Goal: Information Seeking & Learning: Learn about a topic

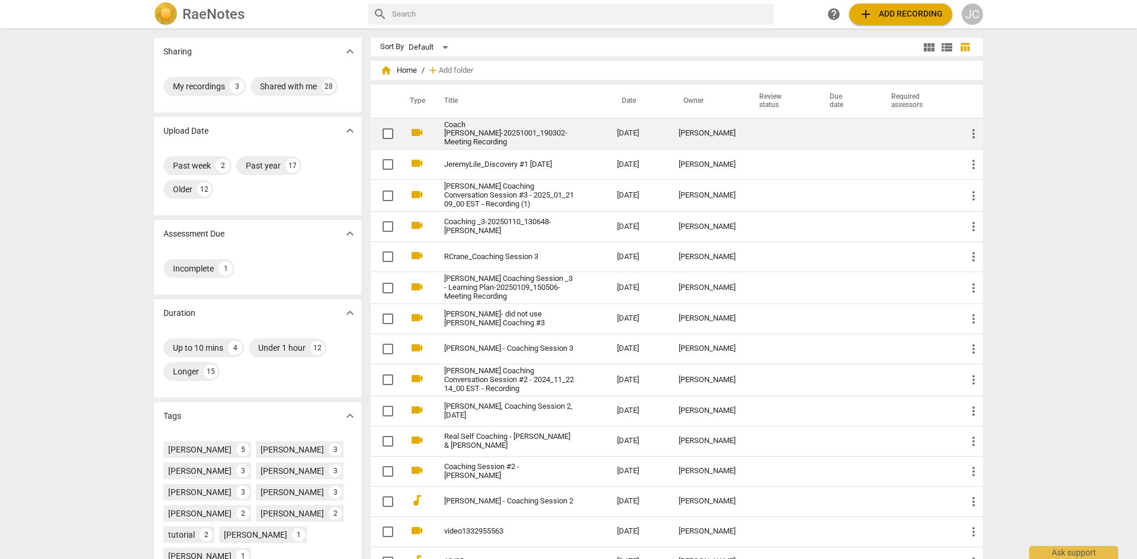
click at [476, 131] on link "Coach [PERSON_NAME]-20251001_190302-Meeting Recording" at bounding box center [509, 134] width 130 height 27
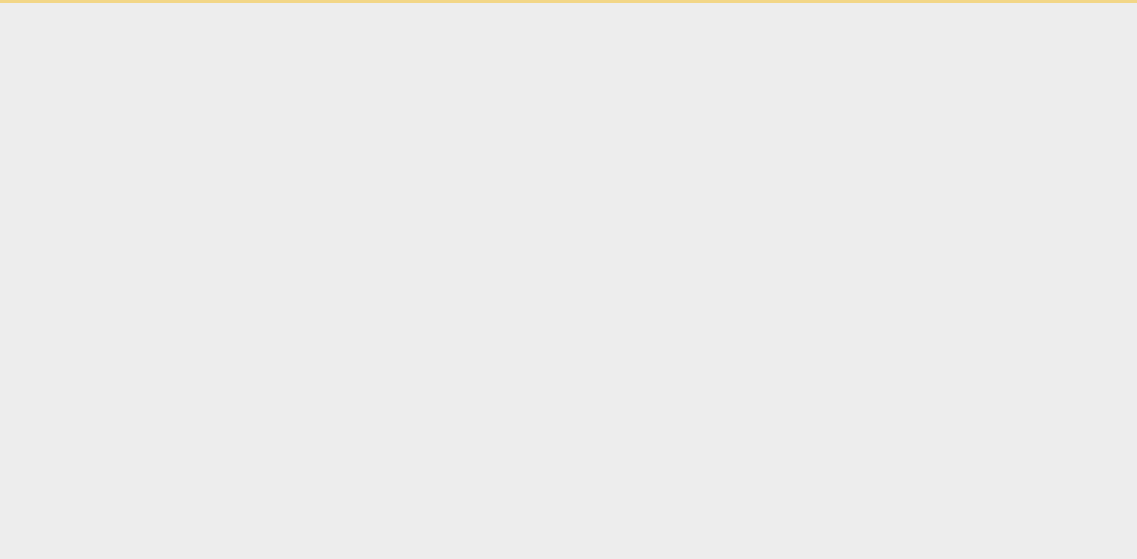
click at [476, 3] on html "Ask support" at bounding box center [568, 1] width 1137 height 3
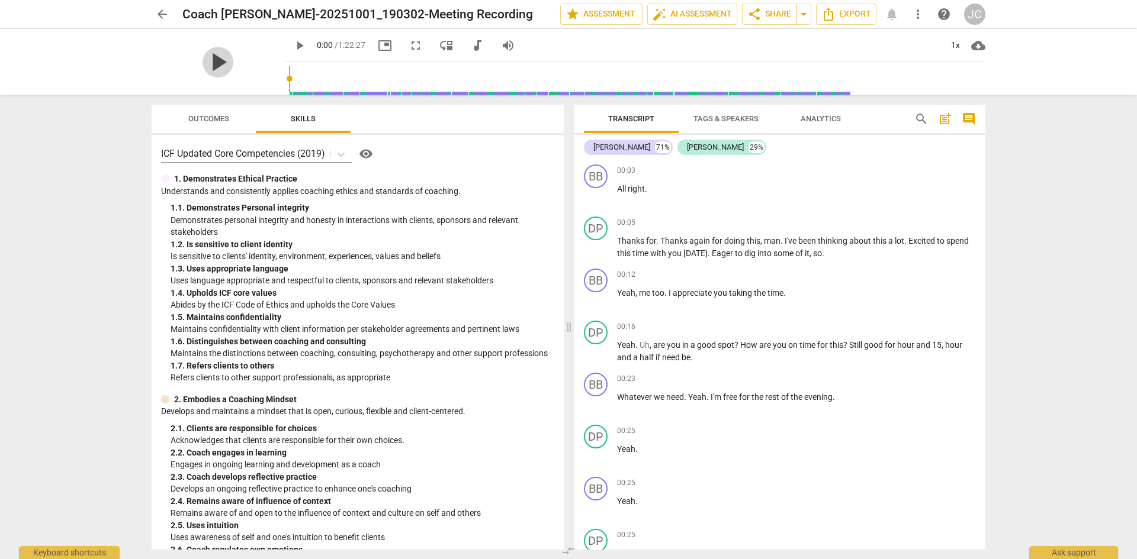
click at [207, 60] on span "play_arrow" at bounding box center [217, 62] width 31 height 31
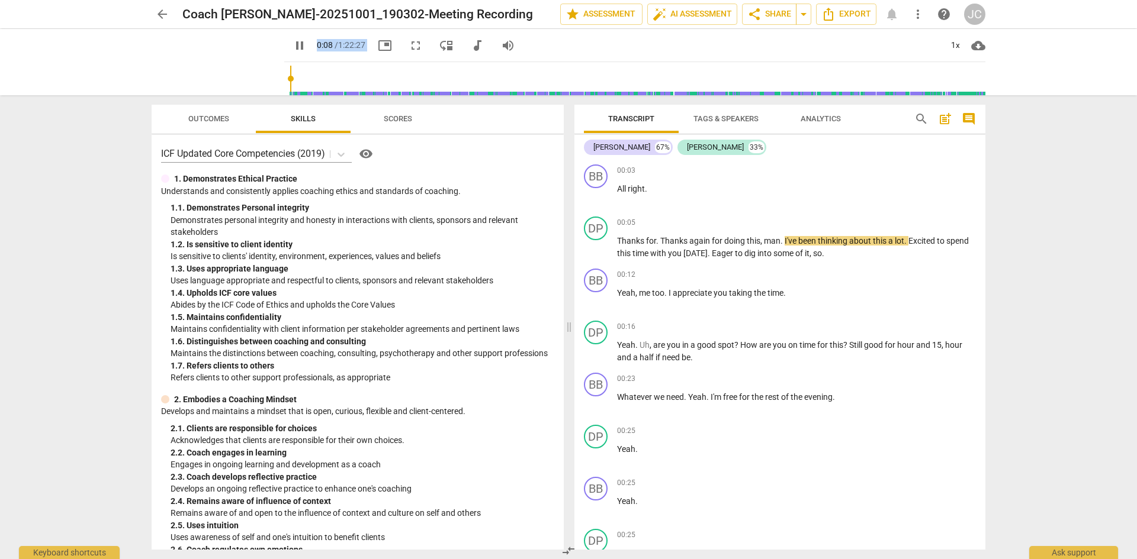
drag, startPoint x: 242, startPoint y: 86, endPoint x: 246, endPoint y: 113, distance: 27.0
click at [246, 113] on div "arrow_back Coach [PERSON_NAME]-20251001_190302-Meeting Recording edit star Asse…" at bounding box center [568, 279] width 1137 height 559
click at [252, 90] on div "pause" at bounding box center [218, 62] width 133 height 66
click at [226, 69] on div "pause" at bounding box center [218, 62] width 133 height 66
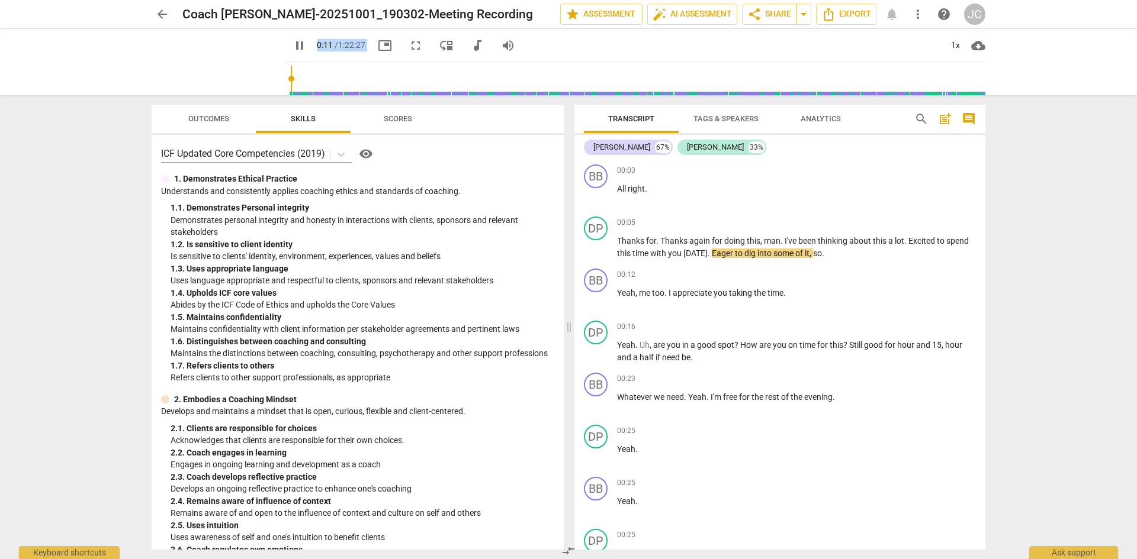
drag, startPoint x: 240, startPoint y: 47, endPoint x: 281, endPoint y: 115, distance: 79.7
click at [281, 115] on div "arrow_back Coach [PERSON_NAME]-20251001_190302-Meeting Recording edit star Asse…" at bounding box center [568, 279] width 1137 height 559
drag, startPoint x: 262, startPoint y: 92, endPoint x: 274, endPoint y: 106, distance: 18.4
click at [274, 106] on div "arrow_back Coach [PERSON_NAME]-20251001_190302-Meeting Recording edit star Asse…" at bounding box center [568, 279] width 1137 height 559
drag, startPoint x: 256, startPoint y: 88, endPoint x: 264, endPoint y: 94, distance: 10.2
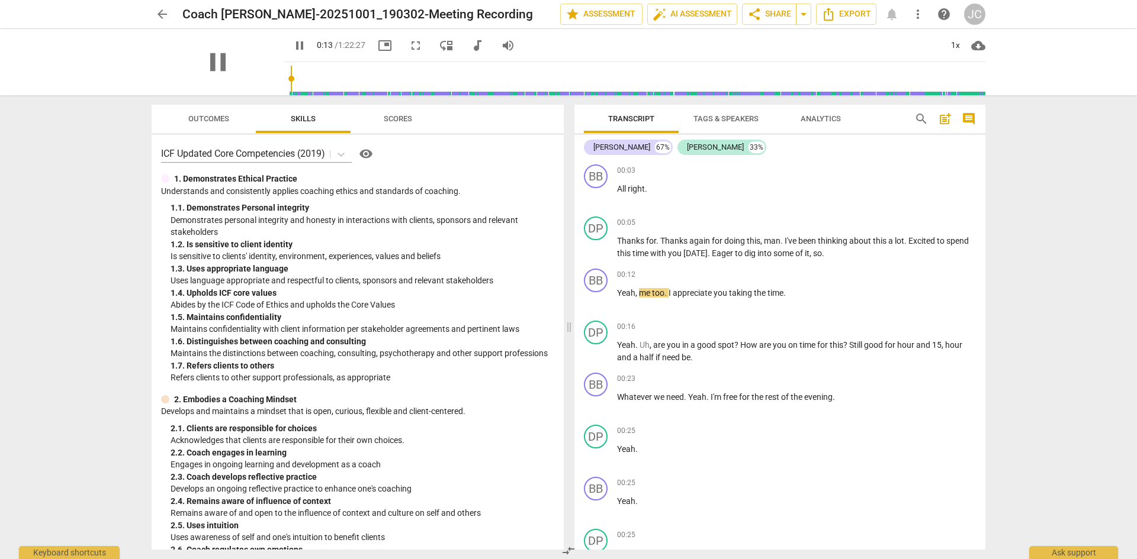
click at [264, 94] on div "pause" at bounding box center [218, 62] width 133 height 66
click at [263, 91] on div "pause" at bounding box center [218, 62] width 133 height 66
drag, startPoint x: 253, startPoint y: 81, endPoint x: 254, endPoint y: 89, distance: 9.0
click at [254, 89] on div "pause" at bounding box center [218, 62] width 133 height 66
click at [249, 72] on div "pause" at bounding box center [218, 62] width 133 height 66
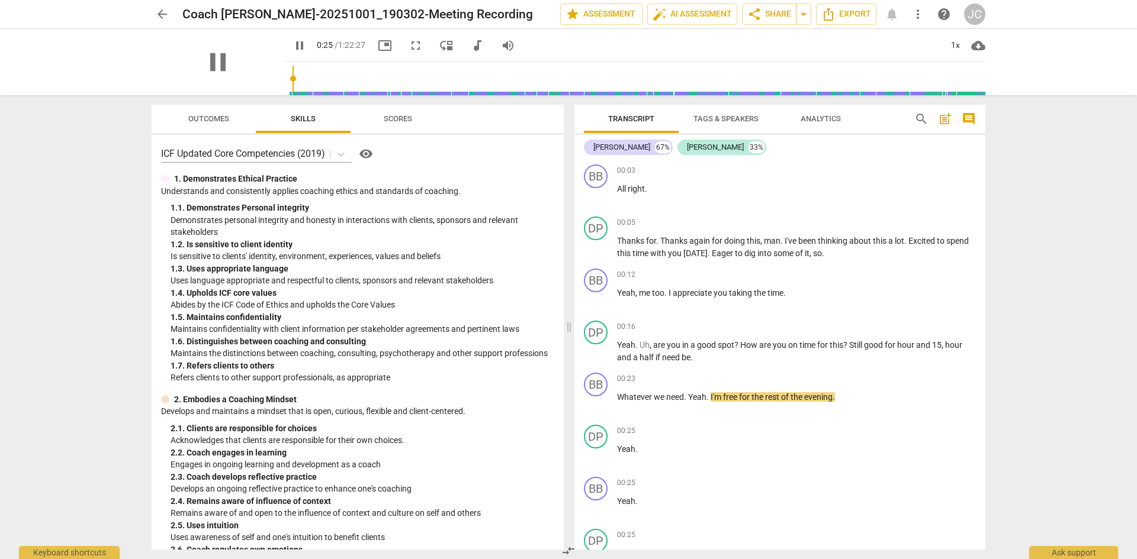
click at [249, 72] on div "pause" at bounding box center [218, 62] width 133 height 66
drag, startPoint x: 199, startPoint y: 37, endPoint x: 136, endPoint y: 39, distance: 62.8
click at [136, 39] on div "pause pause 0:29 / 1:22:27 picture_in_picture fullscreen move_down audiotrack v…" at bounding box center [568, 62] width 1118 height 66
click at [378, 41] on span "picture_in_picture" at bounding box center [385, 45] width 14 height 14
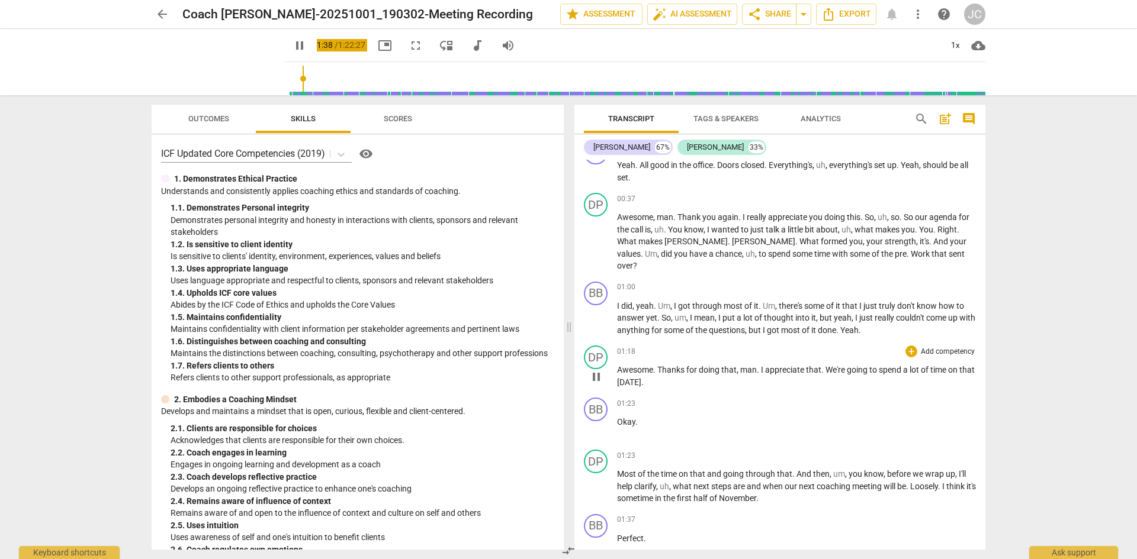
scroll to position [854, 0]
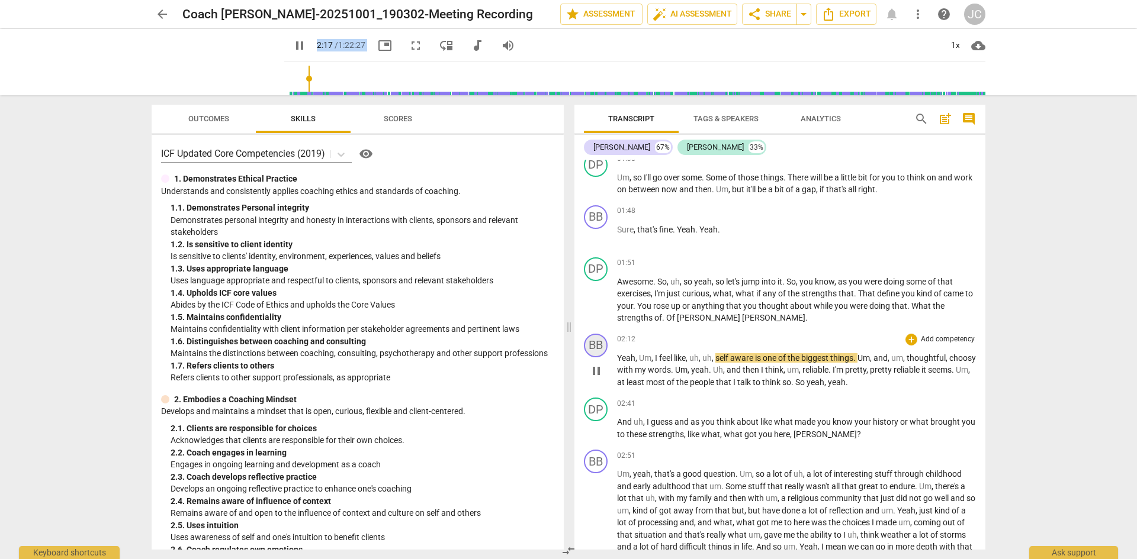
drag, startPoint x: 594, startPoint y: 290, endPoint x: 604, endPoint y: 337, distance: 48.4
click at [594, 294] on span "pause" at bounding box center [596, 301] width 14 height 14
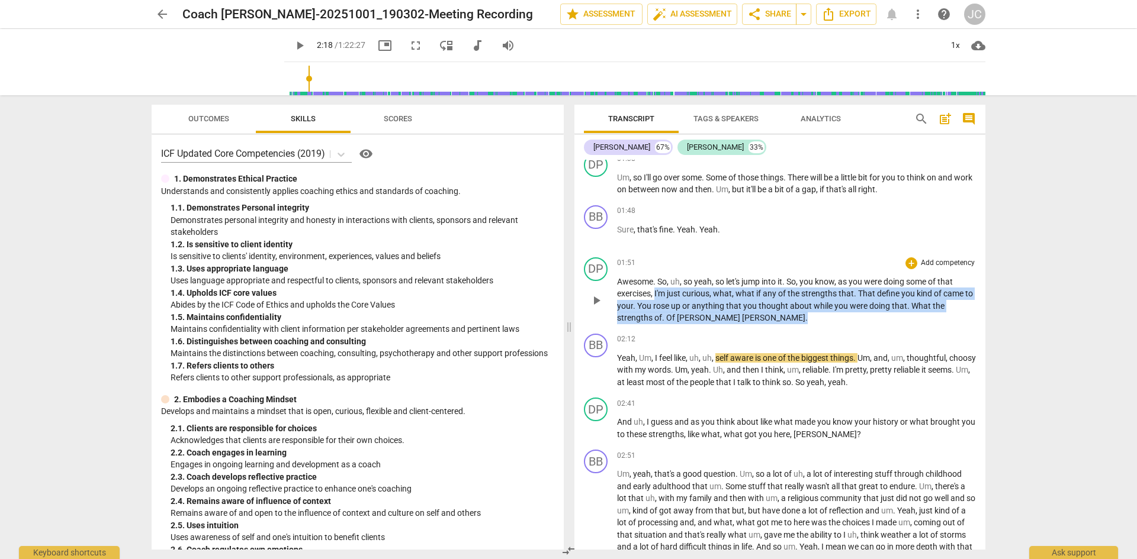
drag, startPoint x: 656, startPoint y: 284, endPoint x: 775, endPoint y: 305, distance: 120.8
click at [775, 305] on p "Awesome . So , uh , so yeah , so let's jump into it . So , you know , as you we…" at bounding box center [796, 300] width 359 height 49
copy p "I'm just curious , what , what if any of the strengths that . That define you k…"
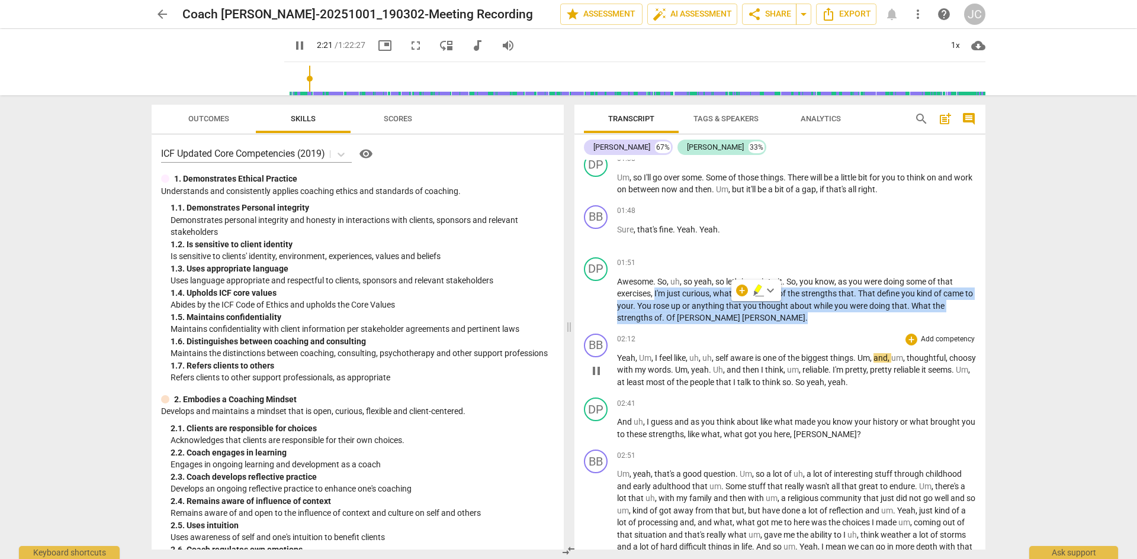
click at [749, 334] on div "02:12 + Add competency keyboard_arrow_right" at bounding box center [796, 340] width 359 height 12
click at [704, 301] on span "anything" at bounding box center [709, 305] width 34 height 9
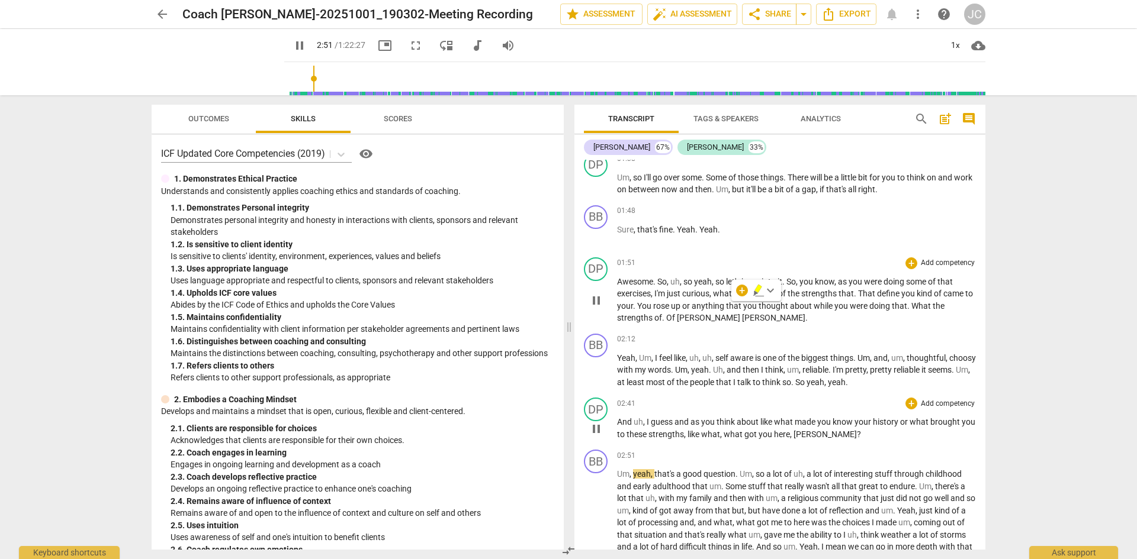
click at [597, 422] on span "pause" at bounding box center [596, 429] width 14 height 14
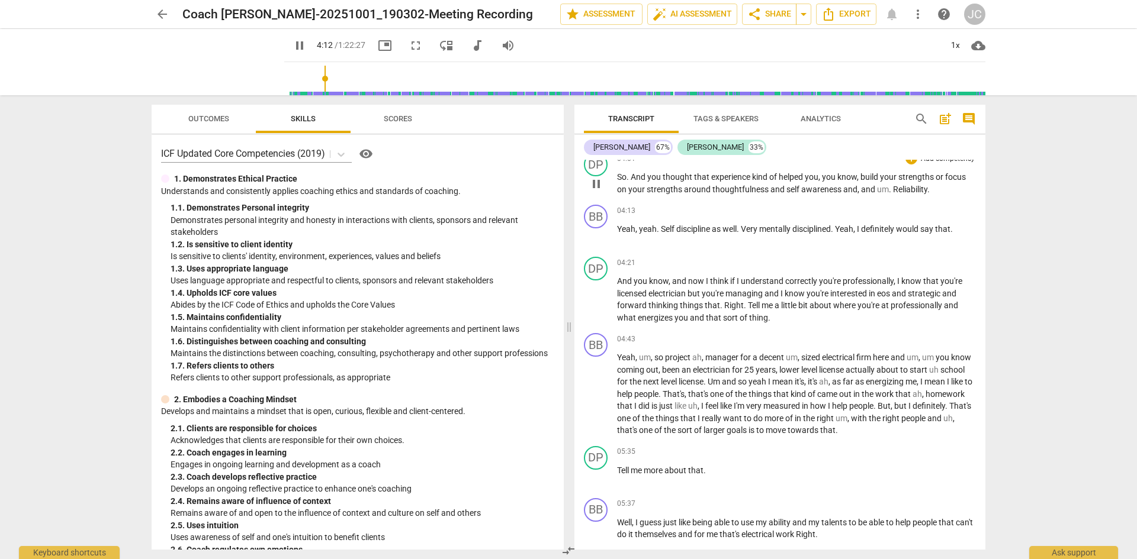
click at [600, 177] on span "pause" at bounding box center [596, 184] width 14 height 14
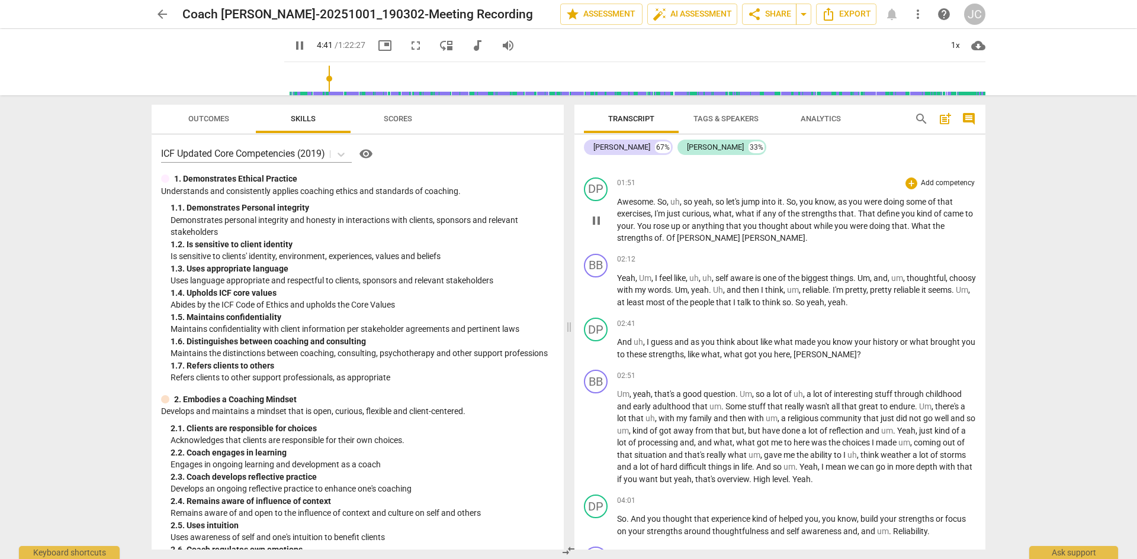
scroll to position [1210, 0]
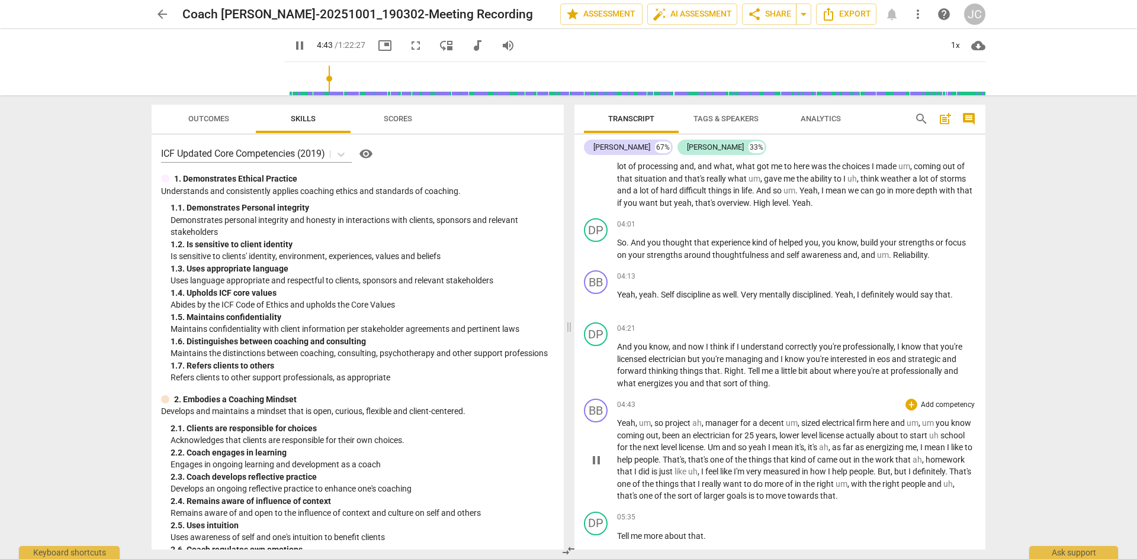
click at [600, 359] on span "pause" at bounding box center [596, 366] width 14 height 14
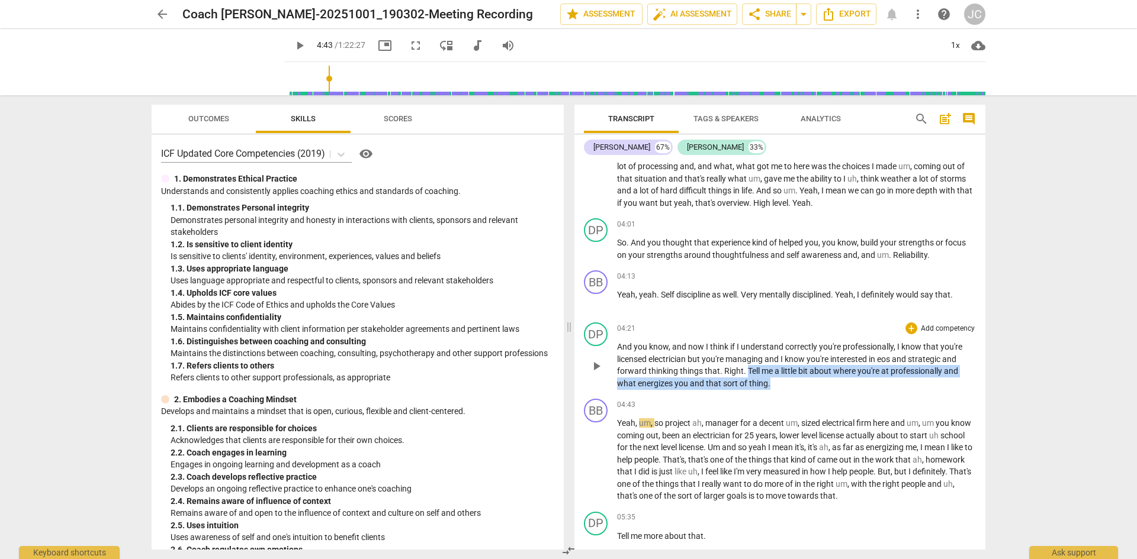
drag, startPoint x: 747, startPoint y: 358, endPoint x: 771, endPoint y: 372, distance: 27.6
click at [771, 372] on p "And you know , and now I think if I understand correctly you're professionally …" at bounding box center [796, 365] width 359 height 49
copy p "Tell me a little bit about where you're at professionally and what energizes yo…"
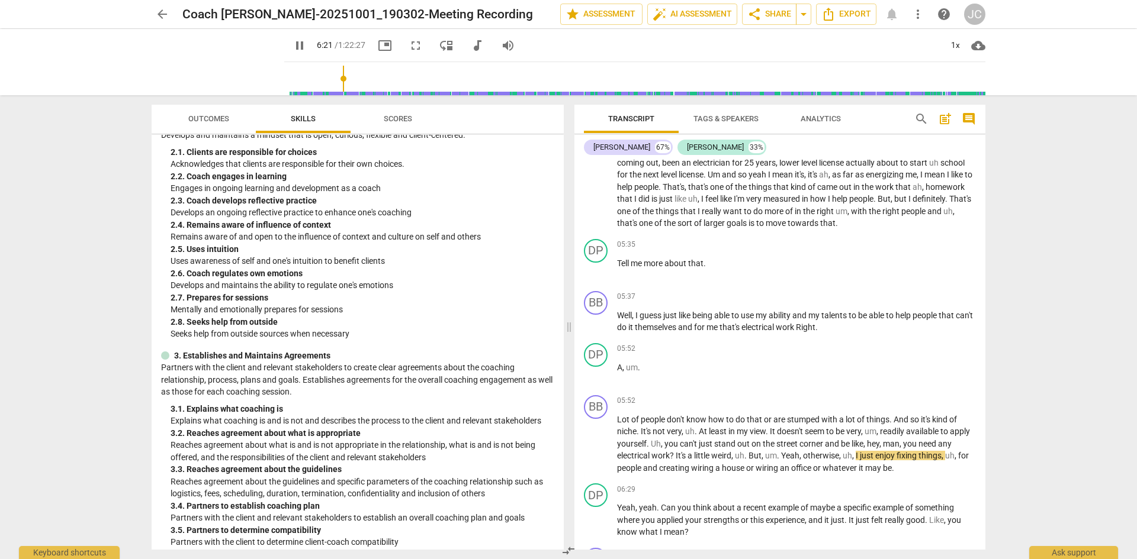
scroll to position [1760, 0]
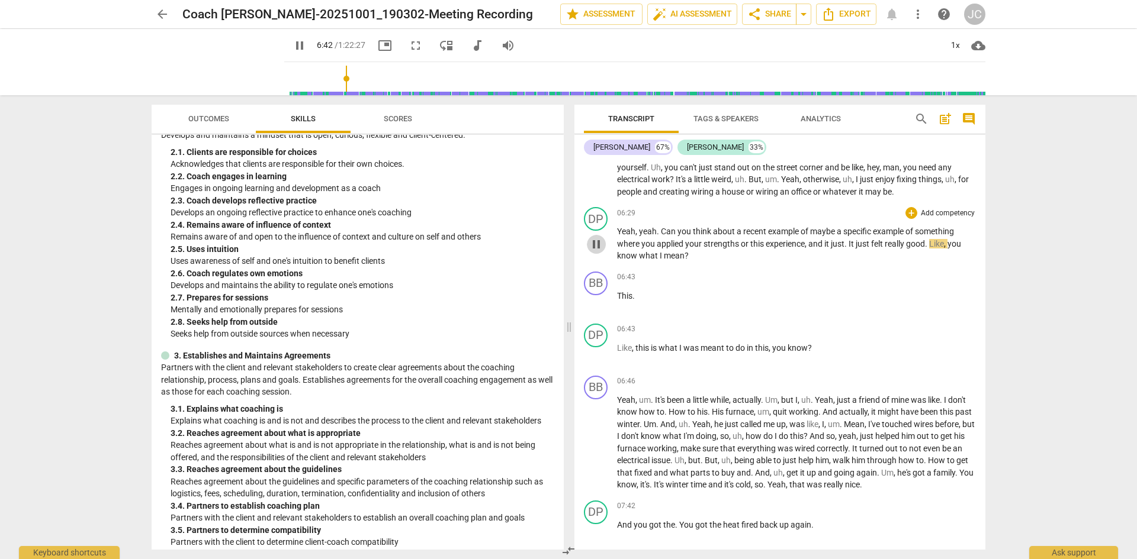
click at [596, 237] on span "pause" at bounding box center [596, 244] width 14 height 14
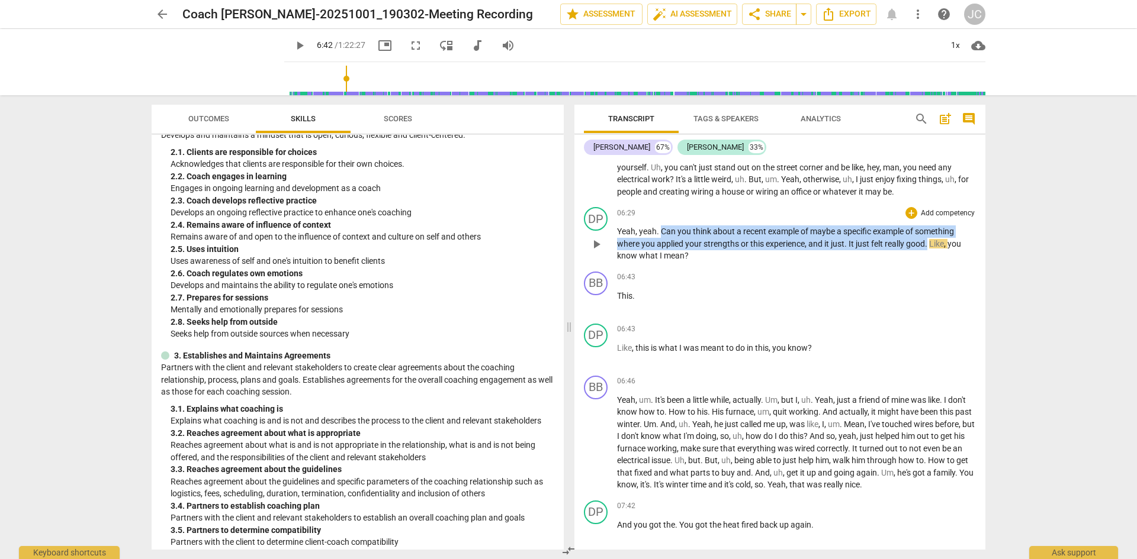
drag, startPoint x: 660, startPoint y: 218, endPoint x: 929, endPoint y: 233, distance: 269.2
click at [929, 233] on p "Yeah , yeah . Can you think about a recent example of maybe a specific example …" at bounding box center [796, 244] width 359 height 37
copy p "Can you think about a recent example of maybe a specific example of something w…"
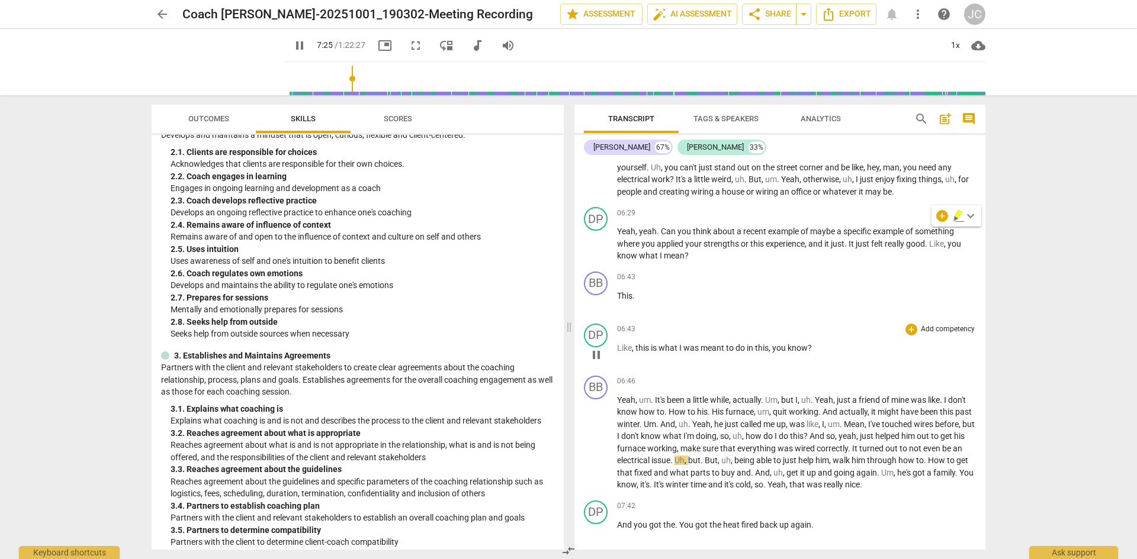
click at [812, 319] on div "DP play_arrow pause 06:43 + Add competency keyboard_arrow_right Like , this is …" at bounding box center [779, 345] width 411 height 52
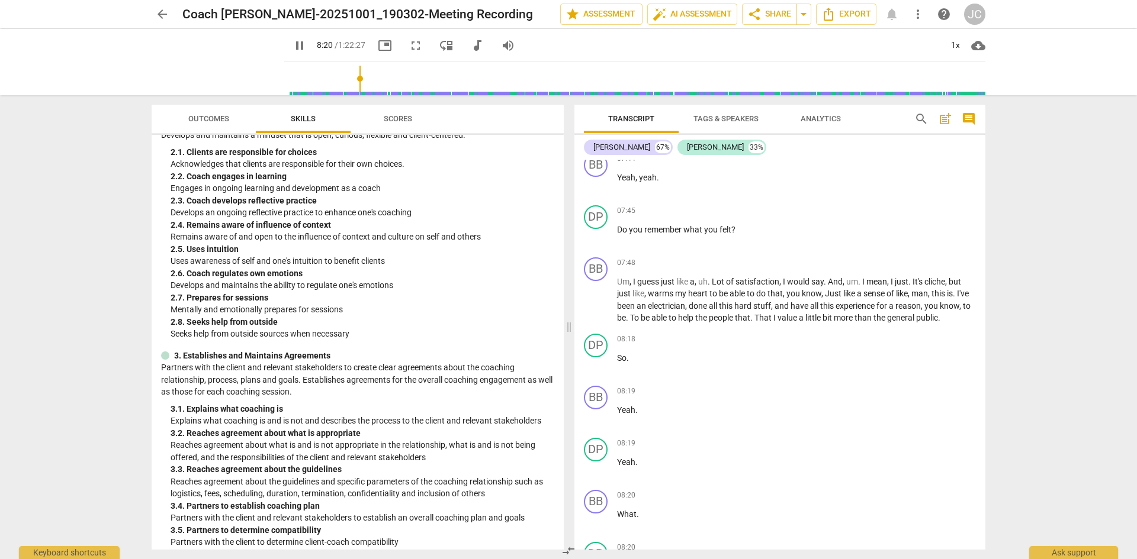
scroll to position [2561, 0]
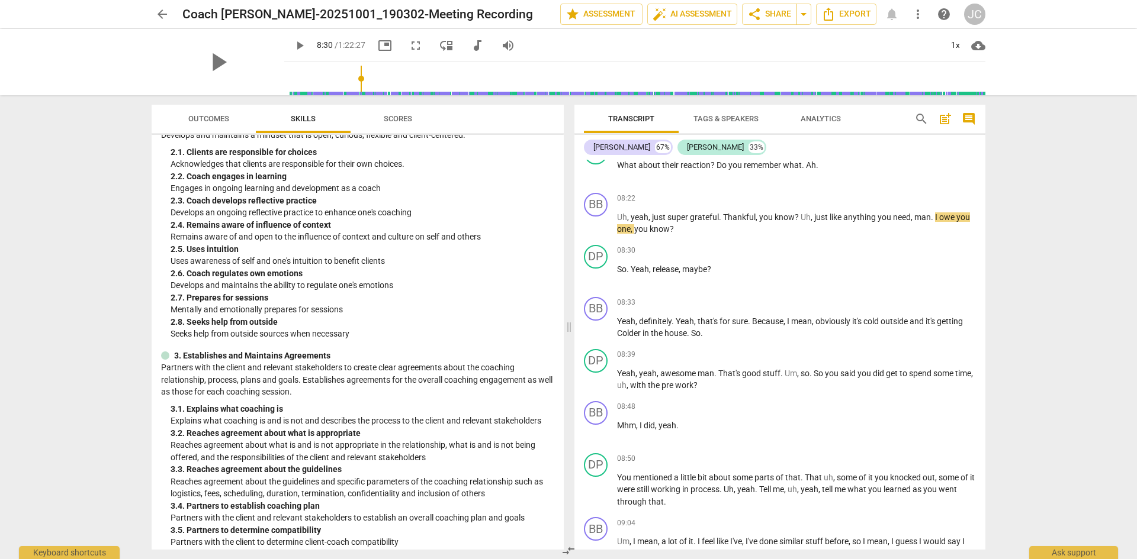
click at [250, 78] on div "play_arrow" at bounding box center [218, 62] width 133 height 66
click at [378, 44] on span "picture_in_picture" at bounding box center [385, 45] width 14 height 14
click at [599, 490] on span "pause" at bounding box center [596, 491] width 14 height 14
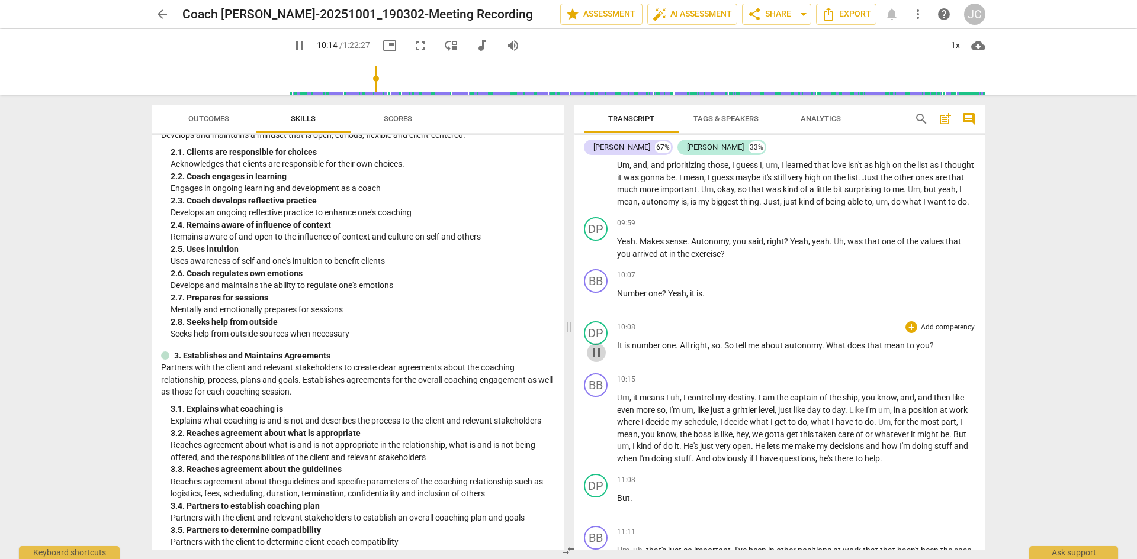
click at [598, 360] on span "pause" at bounding box center [596, 353] width 14 height 14
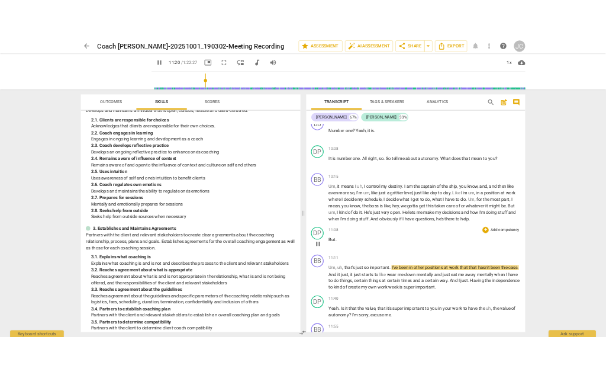
scroll to position [3359, 0]
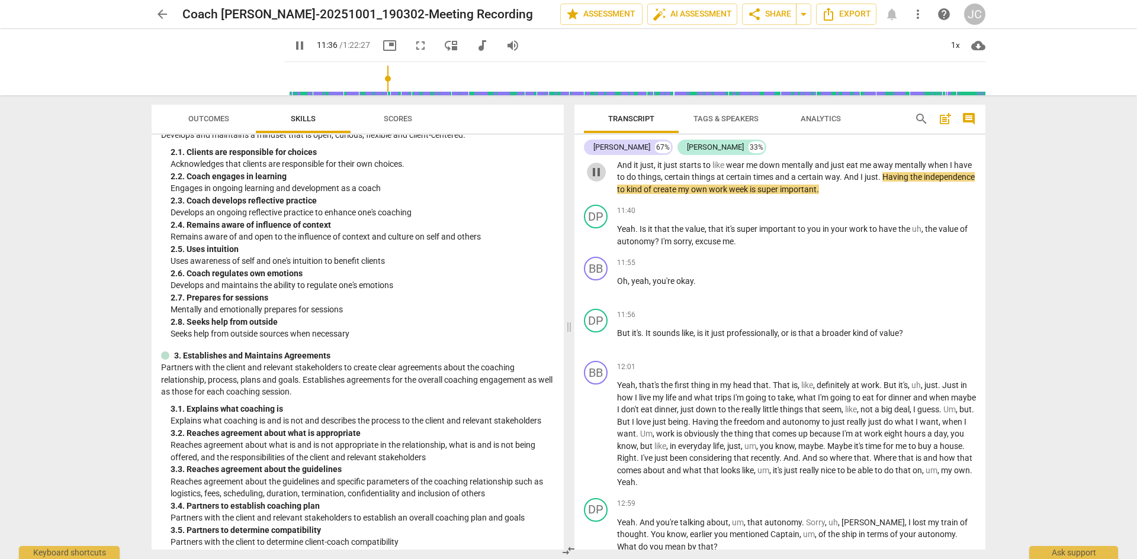
click at [596, 179] on span "pause" at bounding box center [596, 172] width 14 height 14
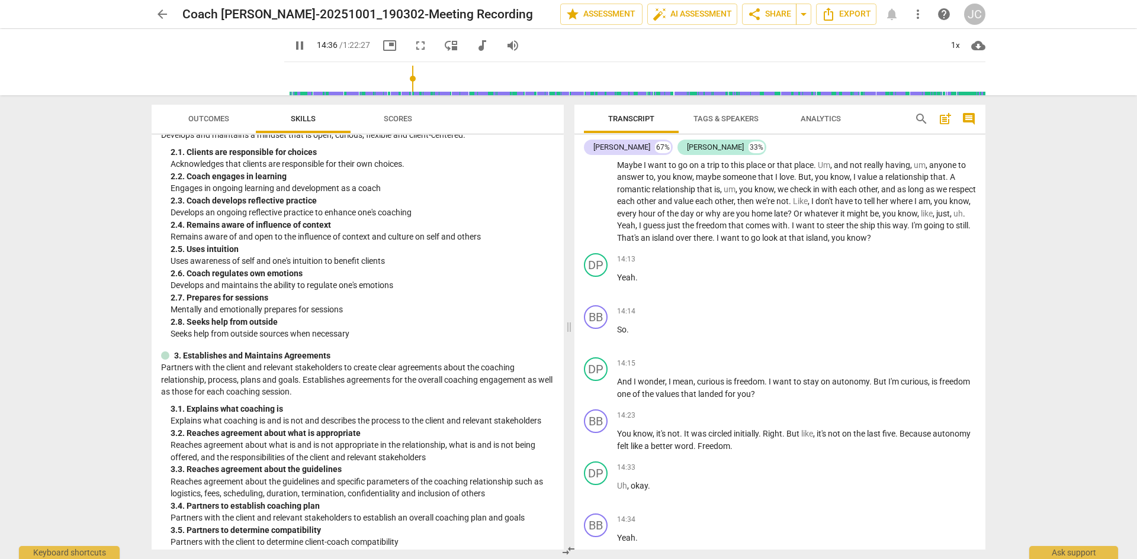
scroll to position [4231, 0]
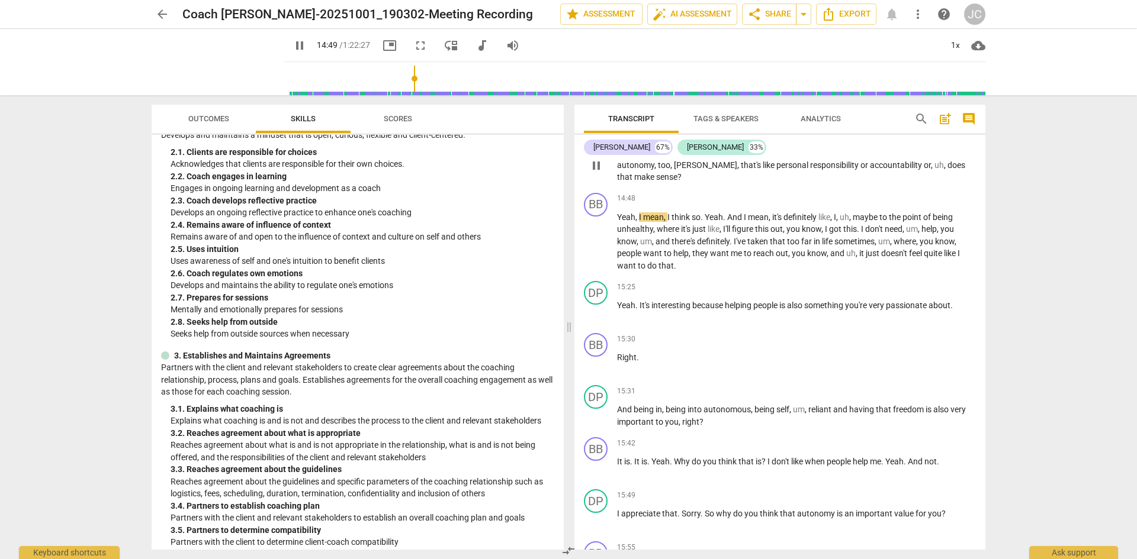
click at [596, 173] on span "pause" at bounding box center [596, 166] width 14 height 14
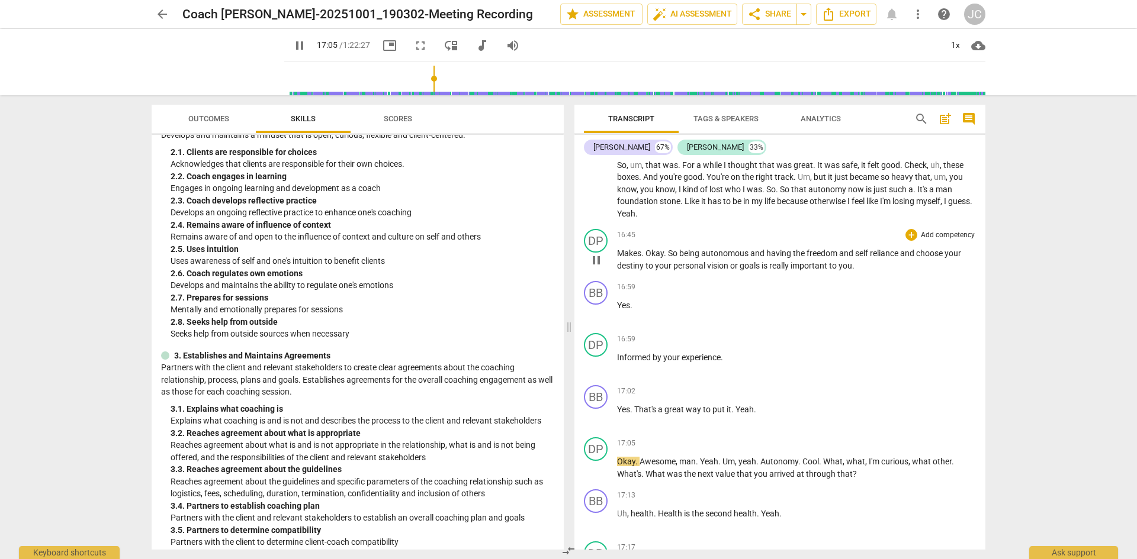
click at [596, 268] on span "pause" at bounding box center [596, 260] width 14 height 14
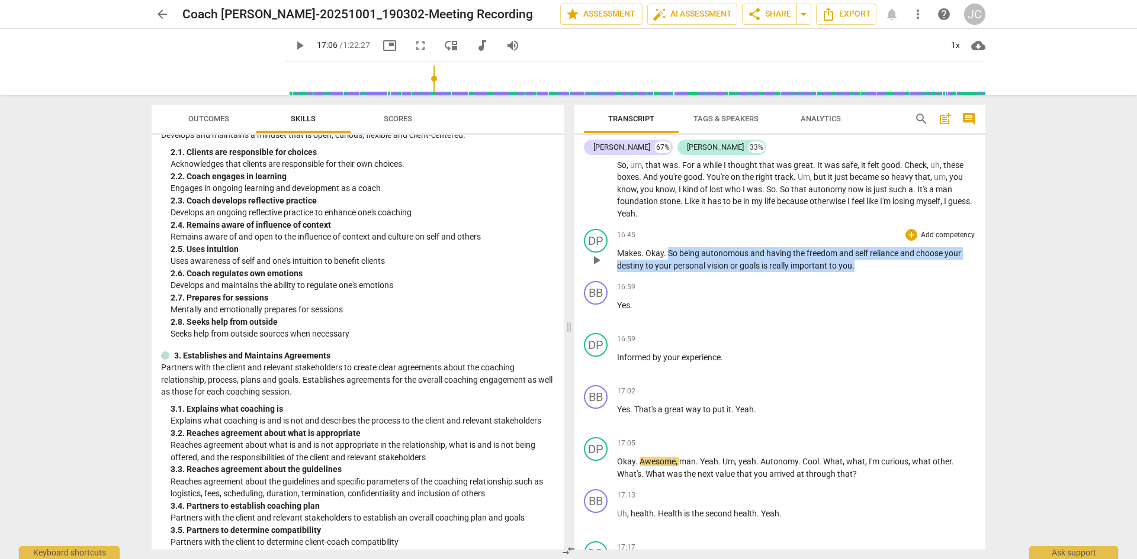
drag, startPoint x: 670, startPoint y: 265, endPoint x: 896, endPoint y: 278, distance: 227.1
click at [896, 272] on p "Makes . Okay . So being autonomous and having the freedom and self reliance and…" at bounding box center [796, 259] width 359 height 24
copy p "So being autonomous and having the freedom and self reliance and choose your de…"
click at [673, 271] on span "your" at bounding box center [664, 265] width 18 height 9
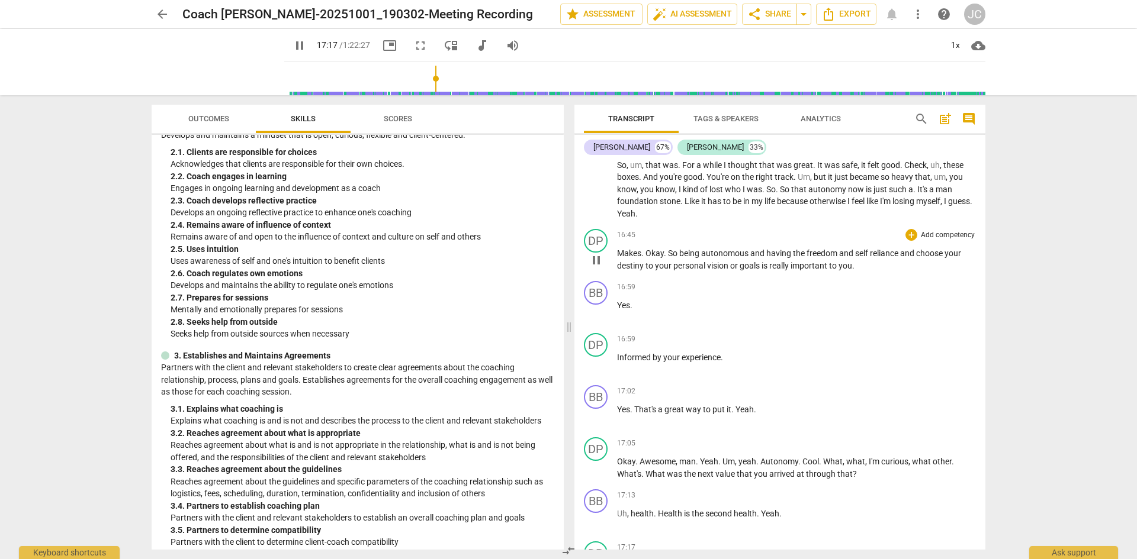
scroll to position [5057, 0]
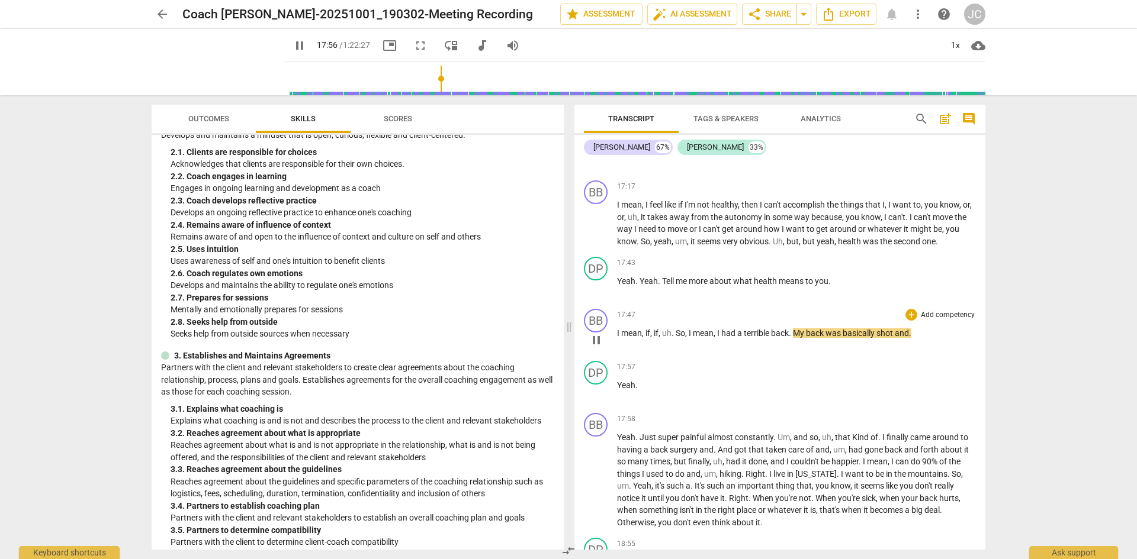
click at [590, 348] on span "pause" at bounding box center [596, 340] width 14 height 14
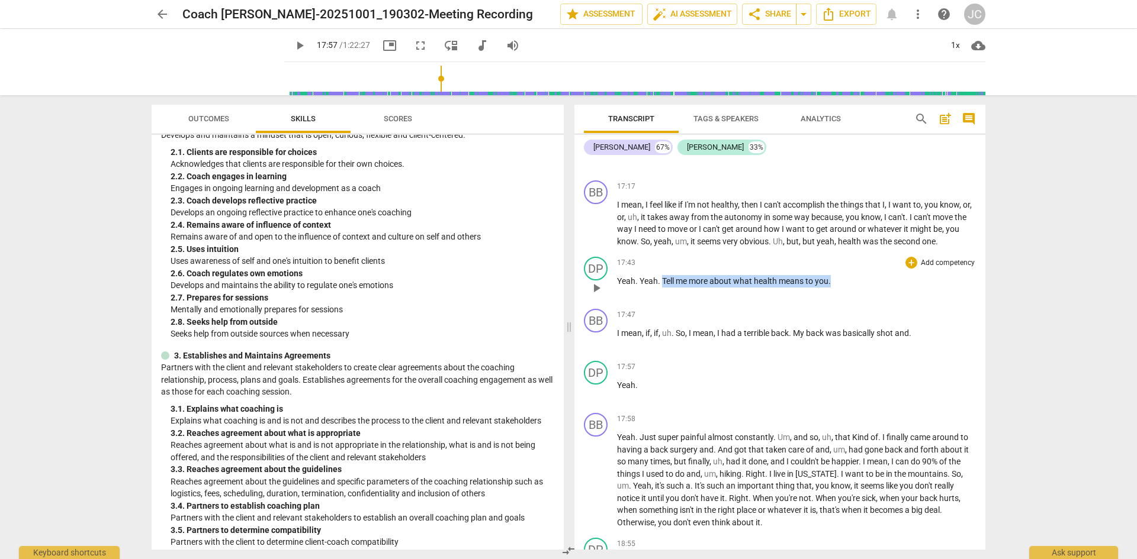
drag, startPoint x: 662, startPoint y: 293, endPoint x: 847, endPoint y: 295, distance: 184.7
click at [847, 288] on p "Yeah . Yeah . Tell me more about what health means to you ." at bounding box center [796, 281] width 359 height 12
copy p "Tell me more about what health means to you ."
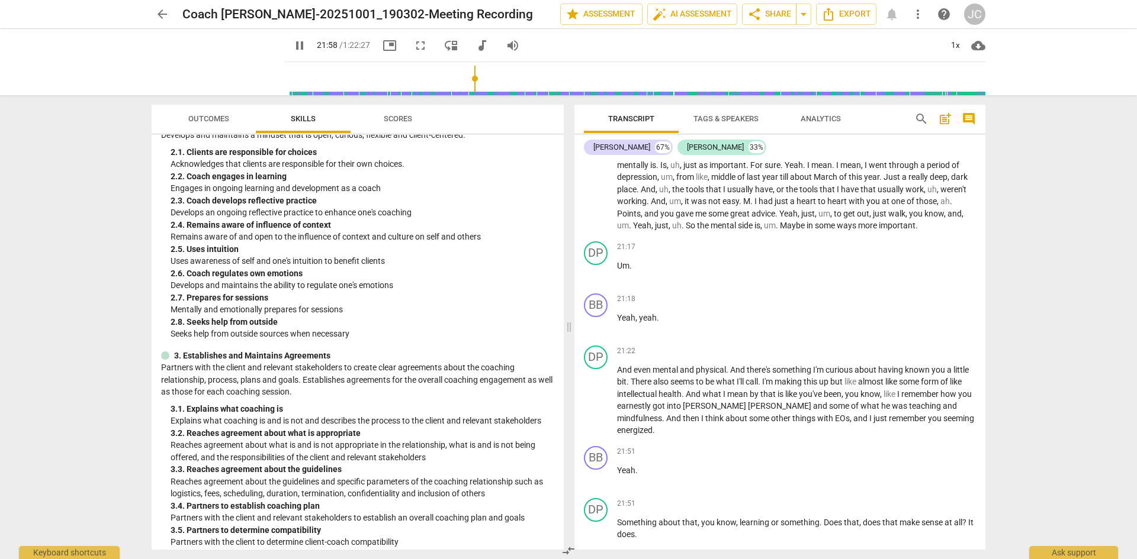
scroll to position [6290, 0]
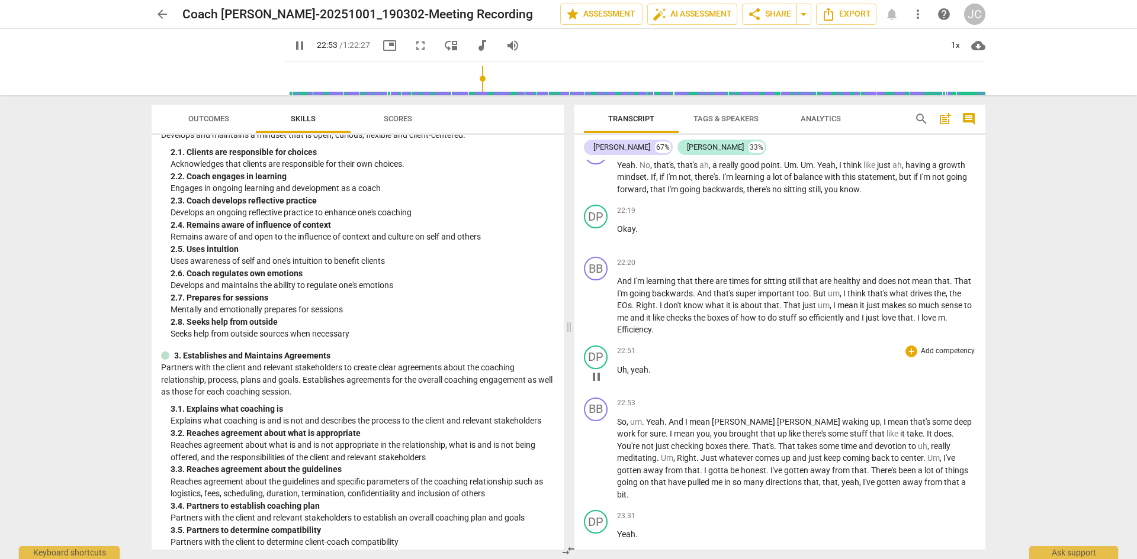
click at [600, 378] on span "pause" at bounding box center [596, 377] width 14 height 14
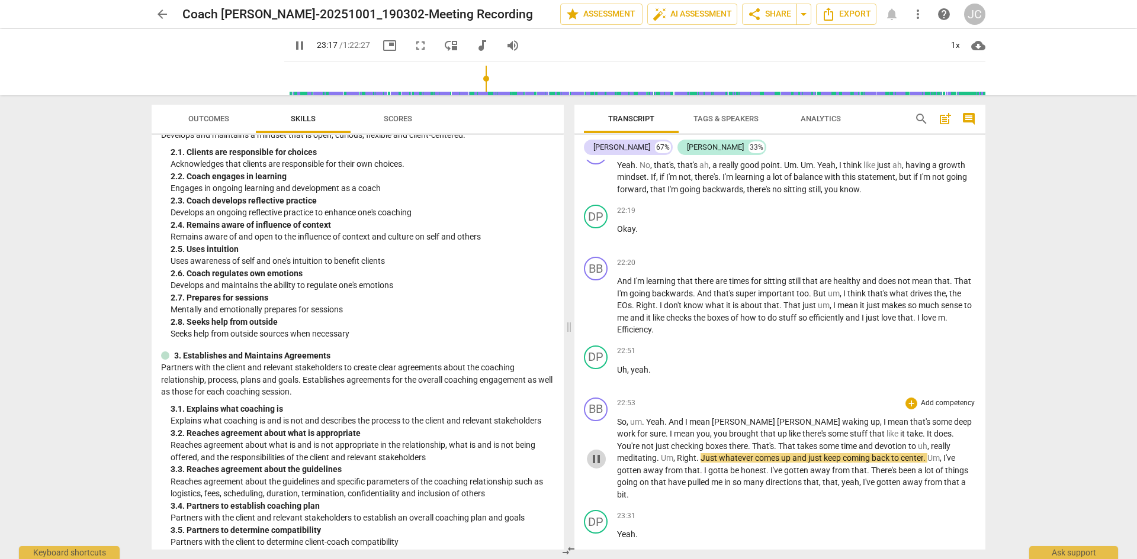
click at [592, 452] on span "pause" at bounding box center [596, 459] width 14 height 14
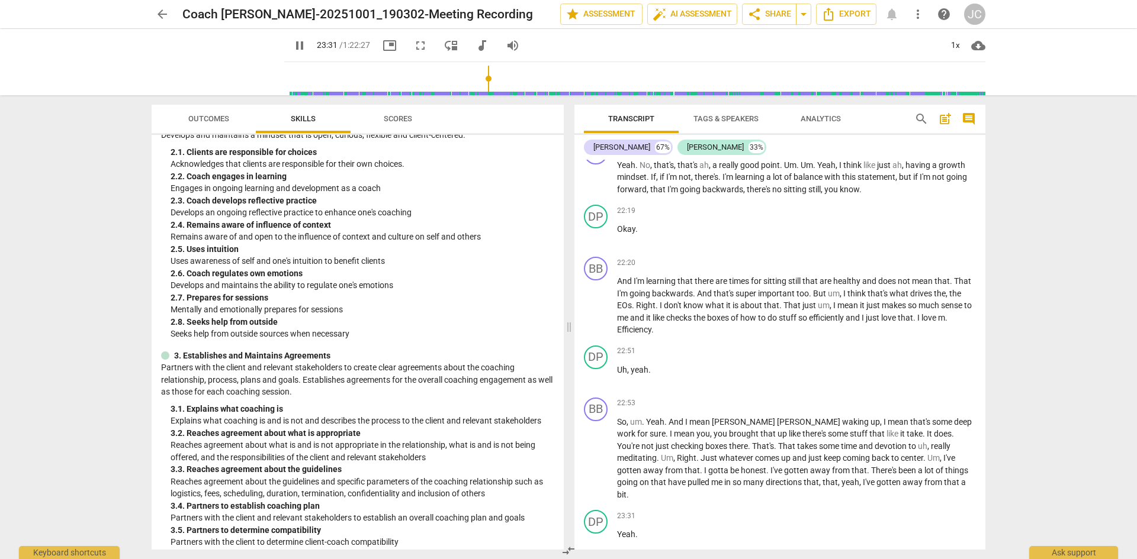
scroll to position [6700, 0]
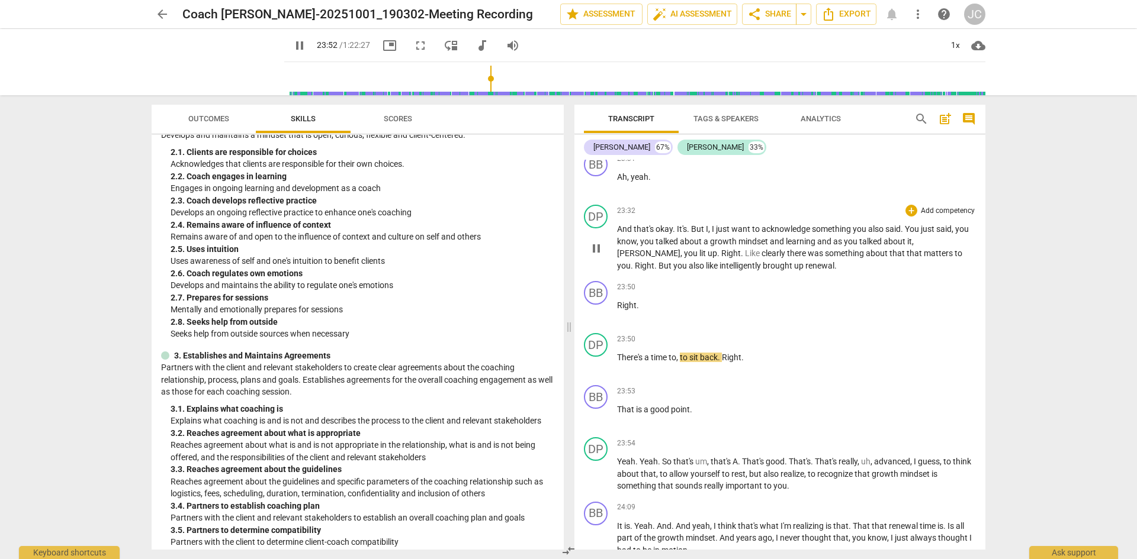
click at [596, 242] on span "pause" at bounding box center [596, 249] width 14 height 14
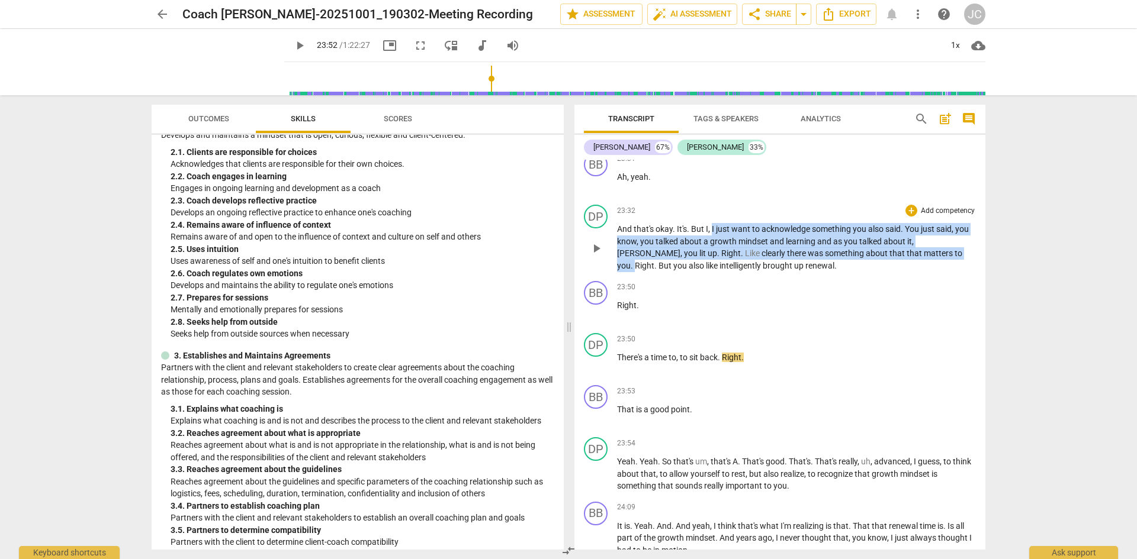
drag, startPoint x: 712, startPoint y: 217, endPoint x: 891, endPoint y: 240, distance: 180.4
click at [891, 240] on p "And that's okay . It's . But I , I just want to acknowledge something you also …" at bounding box center [796, 247] width 359 height 49
copy p "I just want to acknowledge something you also said . You just said , you know ,…"
click at [666, 281] on div "23:50 + Add competency keyboard_arrow_right" at bounding box center [796, 287] width 359 height 12
click at [659, 234] on p "And that's okay . It's . But I , I just want to acknowledge something you also …" at bounding box center [796, 247] width 359 height 49
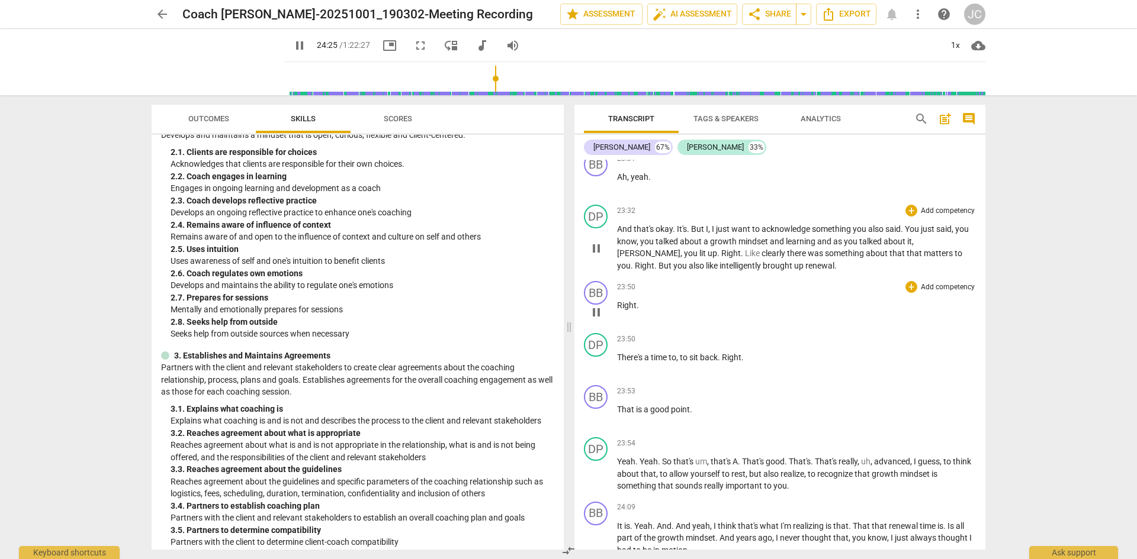
scroll to position [7113, 0]
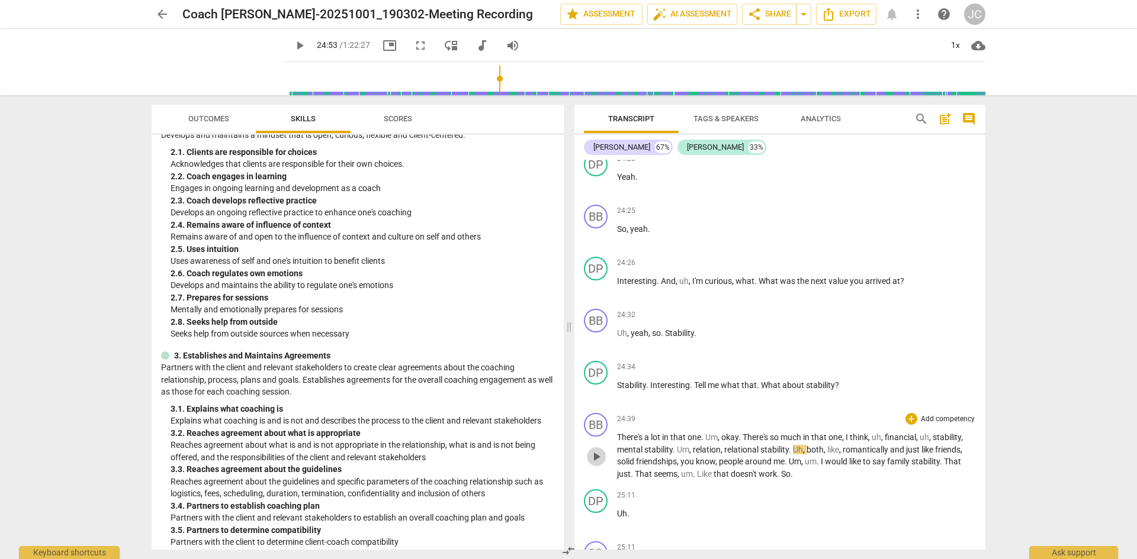
click at [594, 450] on span "play_arrow" at bounding box center [596, 457] width 14 height 14
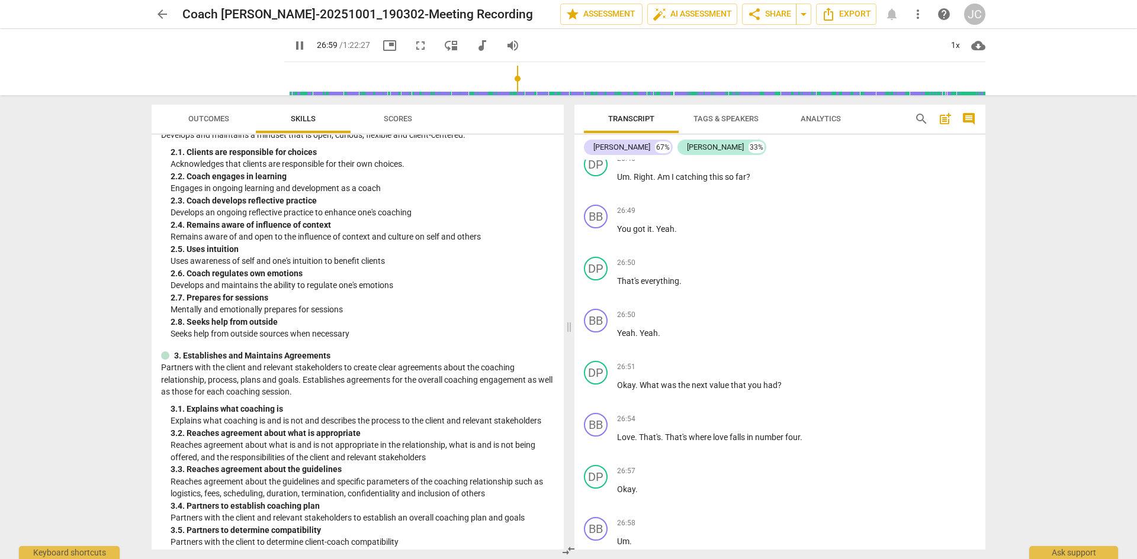
scroll to position [8356, 0]
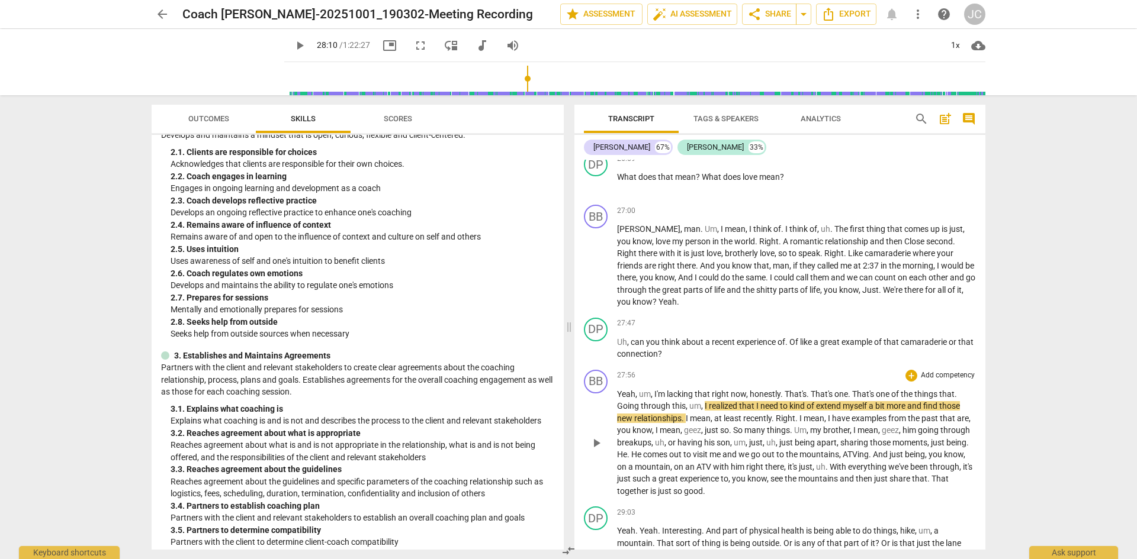
click at [588, 436] on span "play_arrow" at bounding box center [596, 443] width 19 height 14
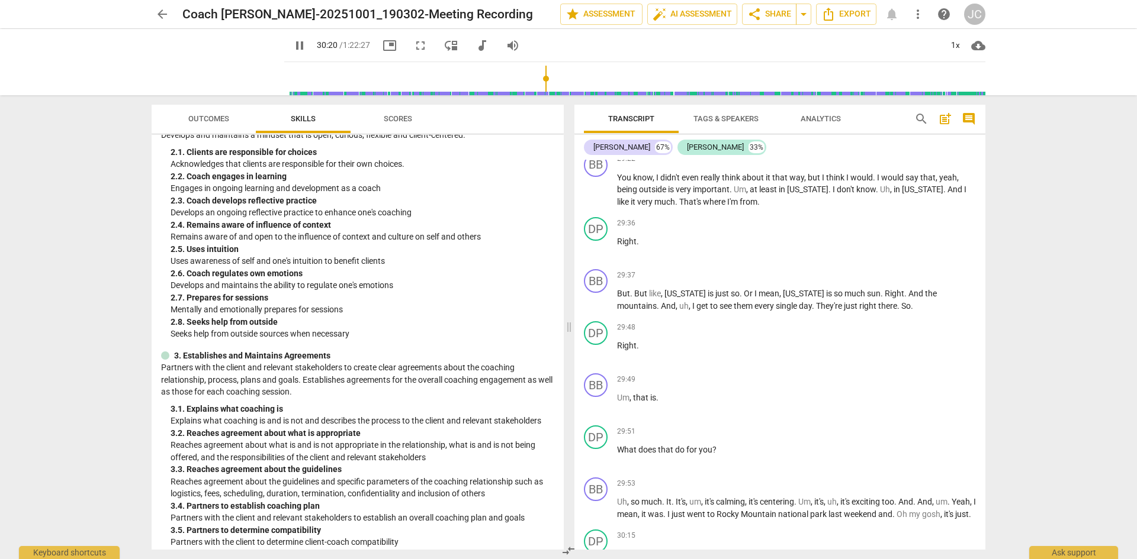
scroll to position [9215, 0]
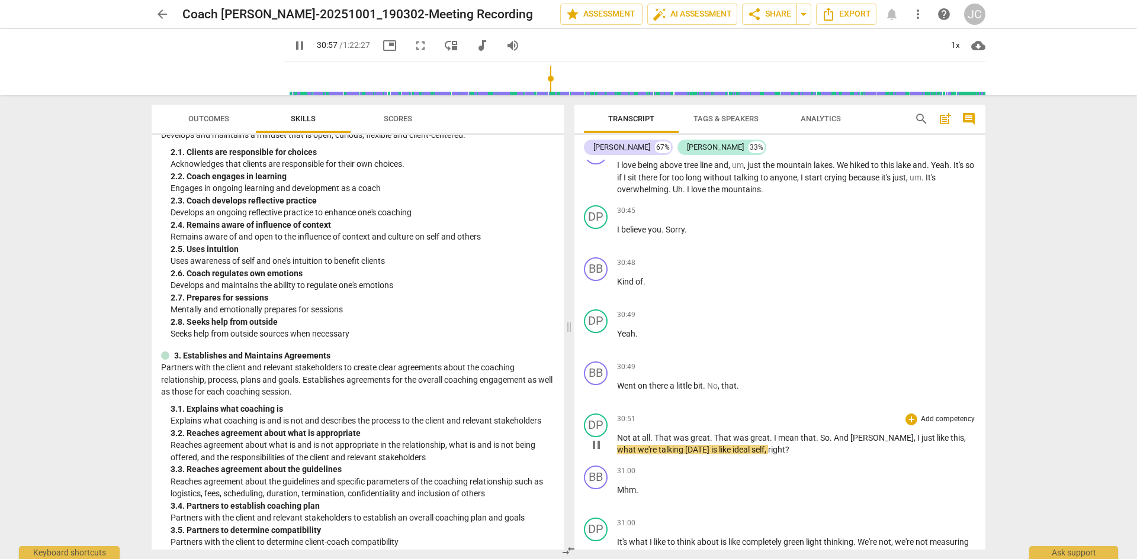
click at [593, 446] on span "pause" at bounding box center [596, 445] width 14 height 14
type input "1858"
